Goal: Transaction & Acquisition: Purchase product/service

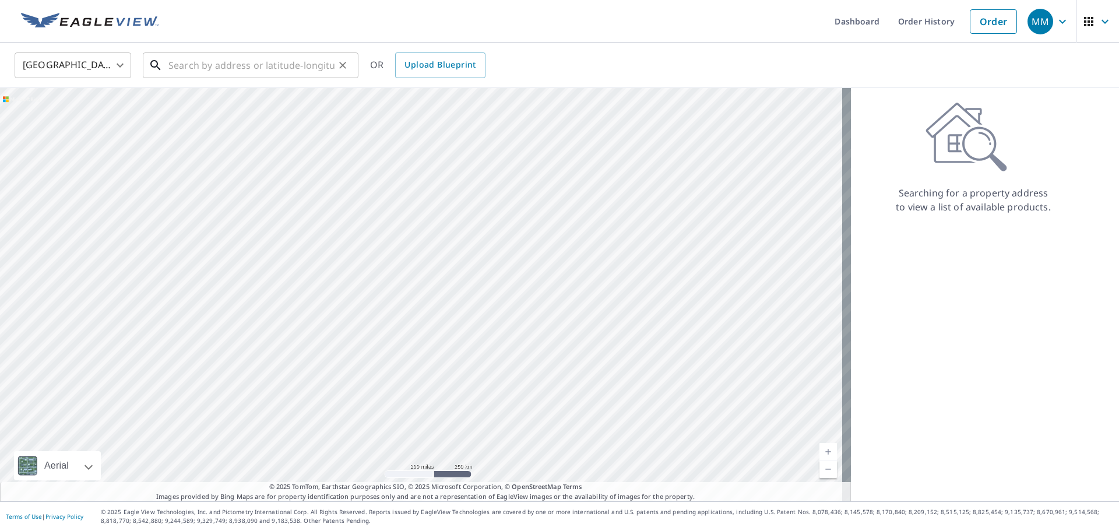
click at [255, 68] on input "text" at bounding box center [251, 65] width 166 height 33
paste input "[STREET_ADDRESS]"
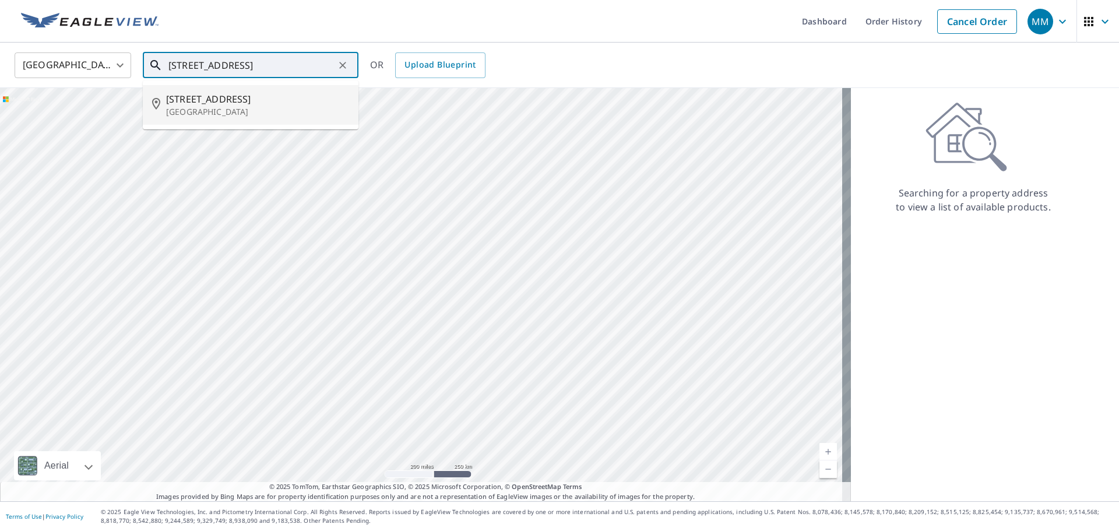
click at [222, 96] on span "[STREET_ADDRESS]" at bounding box center [257, 99] width 183 height 14
type input "[STREET_ADDRESS]"
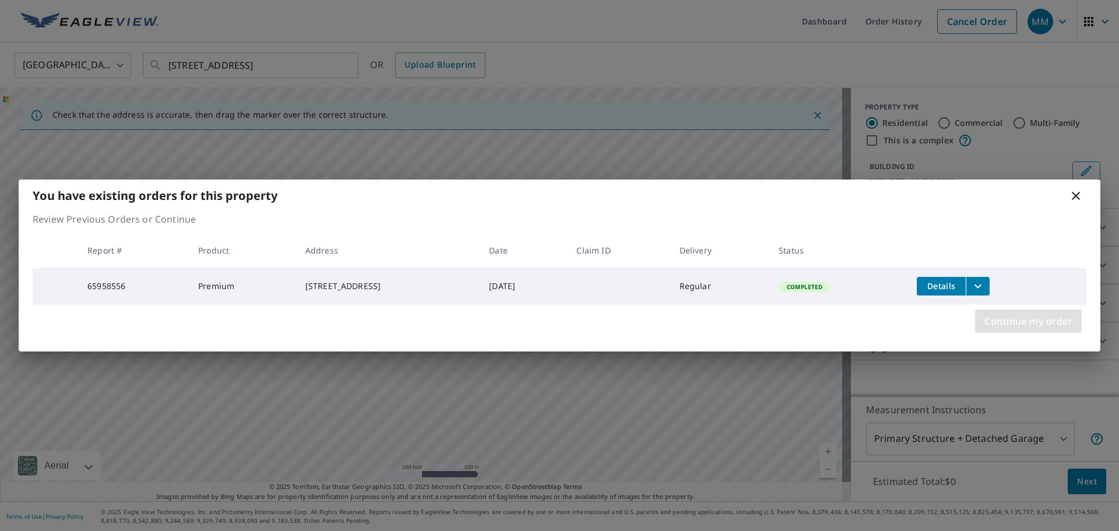
click at [999, 321] on span "Continue my order" at bounding box center [1029, 321] width 88 height 16
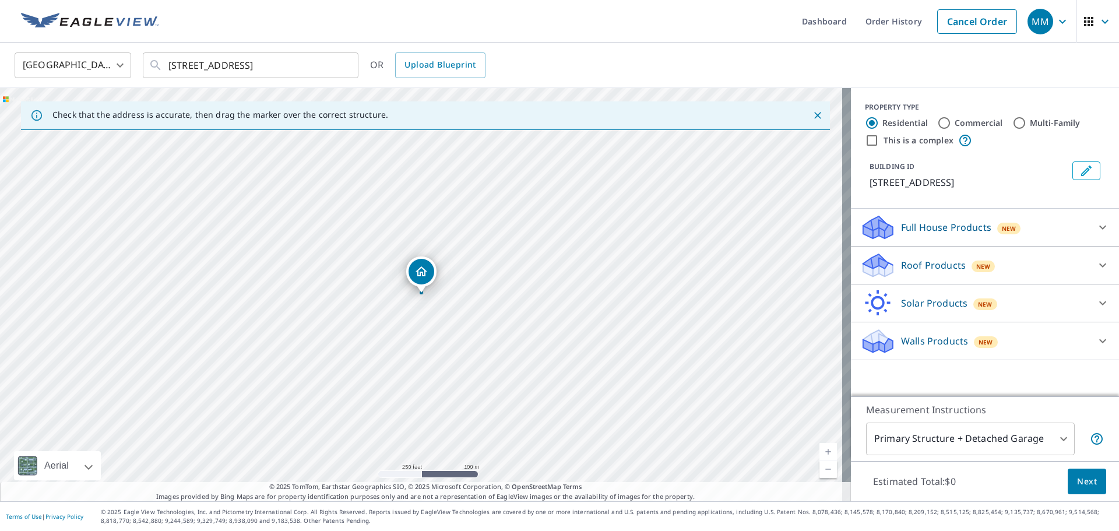
click at [976, 263] on span "New" at bounding box center [983, 266] width 15 height 9
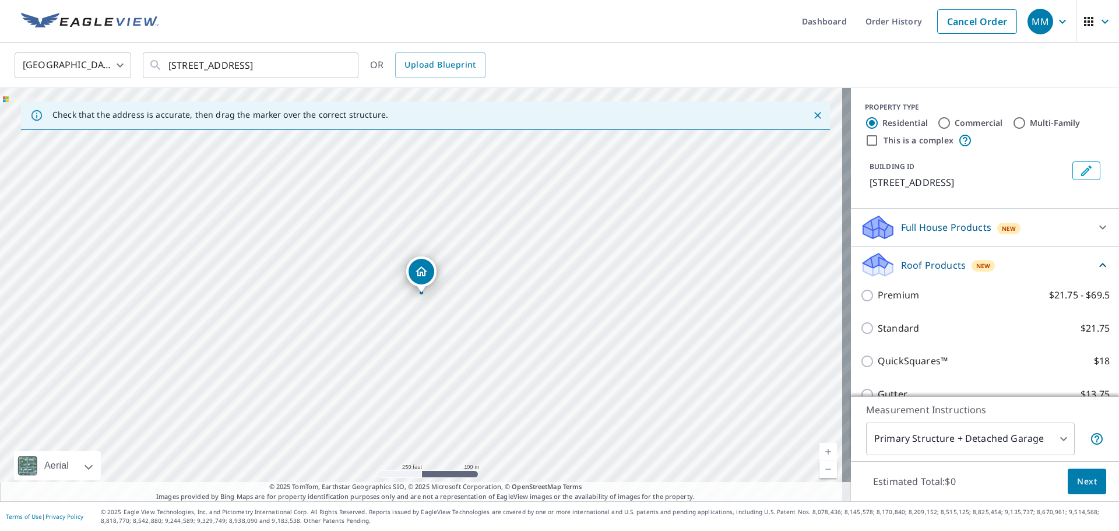
click at [910, 294] on label "Premium $21.75 - $69.5" at bounding box center [994, 295] width 232 height 15
click at [878, 294] on input "Premium $21.75 - $69.5" at bounding box center [868, 296] width 17 height 14
checkbox input "true"
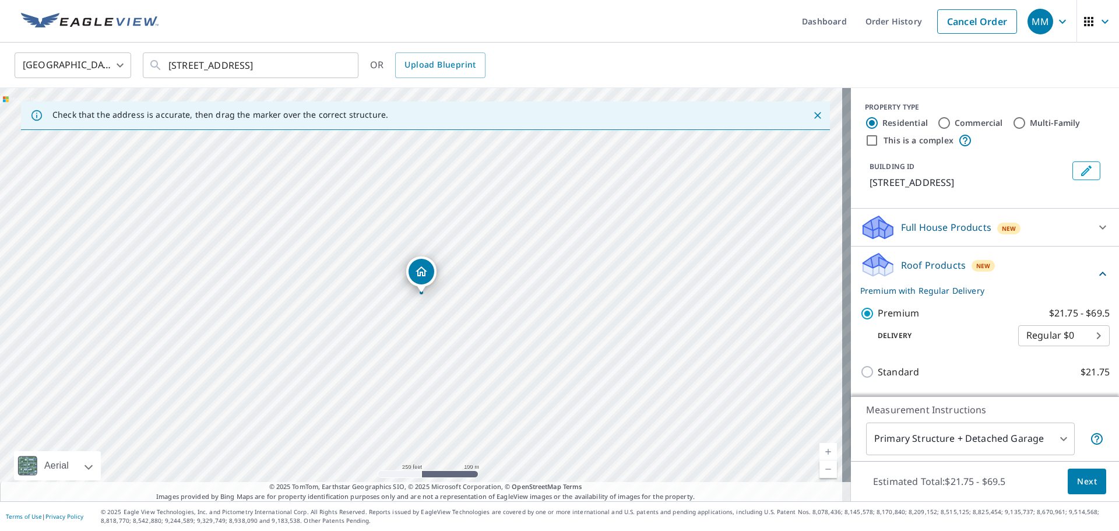
click at [1085, 487] on span "Next" at bounding box center [1087, 482] width 20 height 15
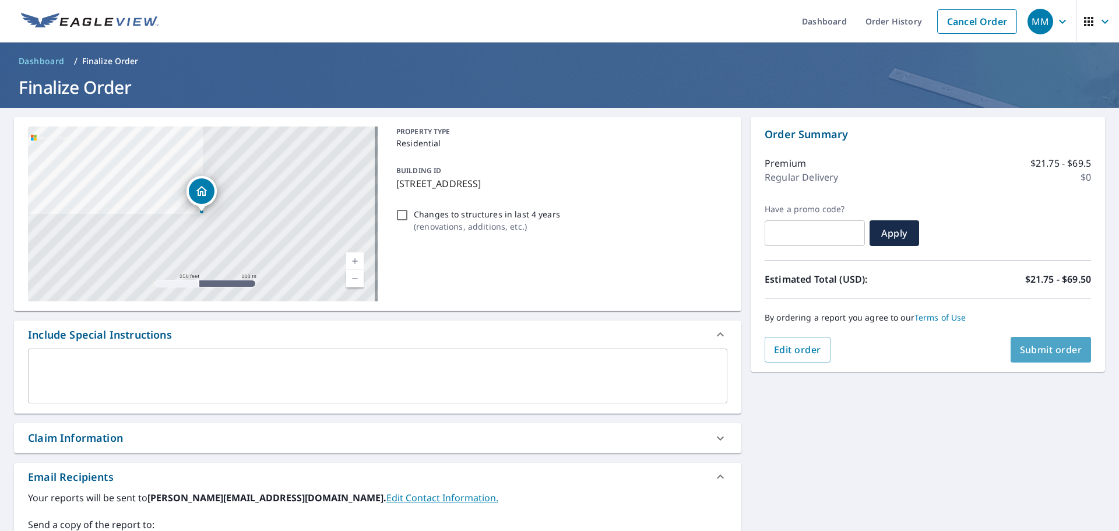
click at [1049, 352] on span "Submit order" at bounding box center [1051, 349] width 62 height 13
checkbox input "true"
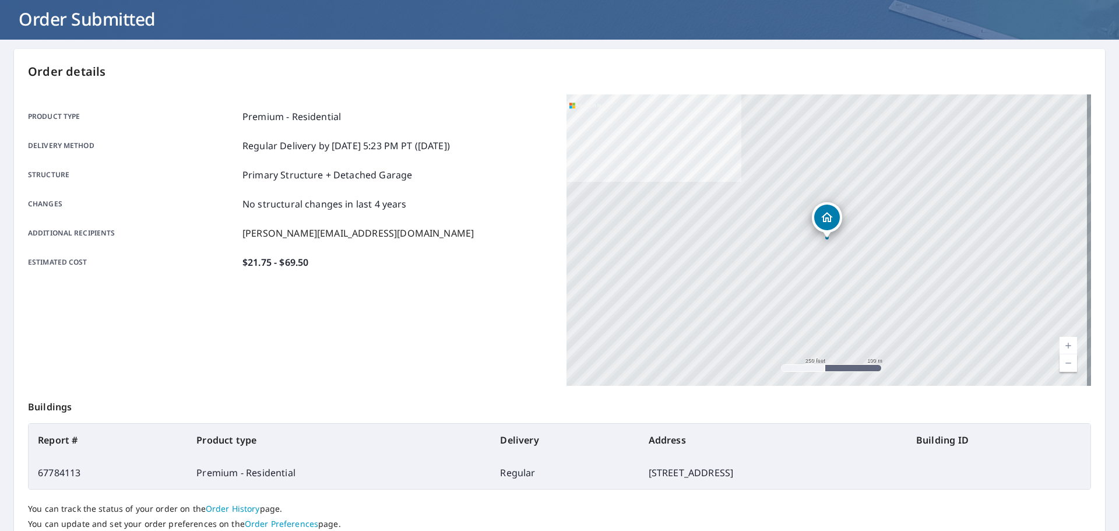
scroll to position [155, 0]
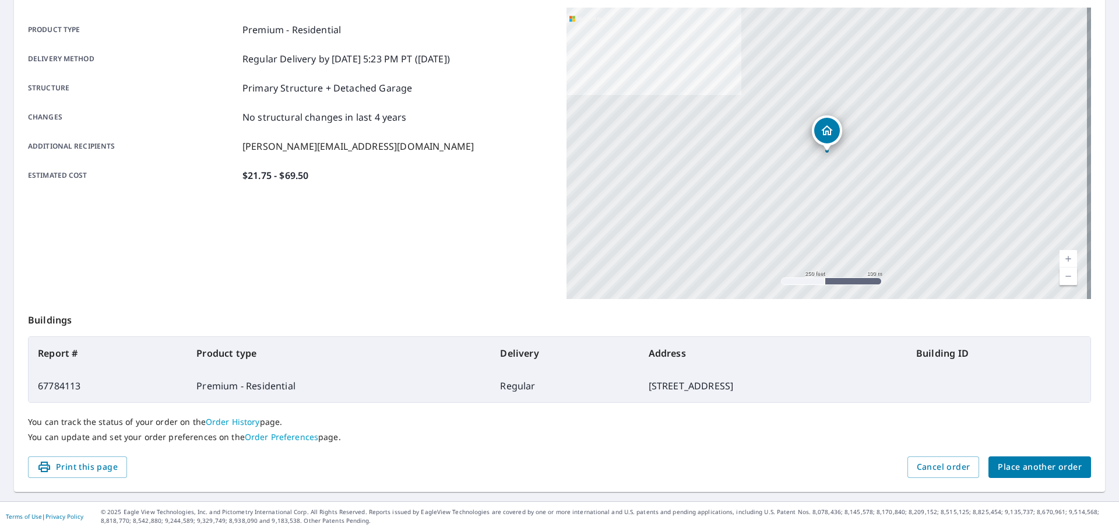
click at [1034, 457] on div "Order details Product type Premium - Residential Delivery method Regular Delive…" at bounding box center [559, 227] width 1091 height 530
click at [1034, 457] on button "Place another order" at bounding box center [1040, 467] width 103 height 22
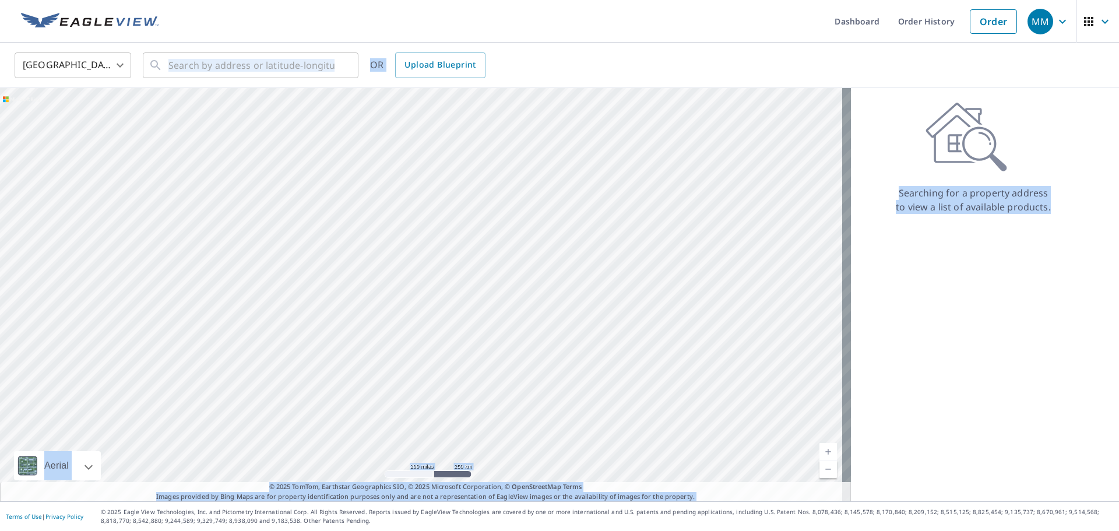
click at [550, 58] on div "United States [GEOGRAPHIC_DATA] ​ ​ OR Upload Blueprint" at bounding box center [555, 64] width 1099 height 27
